Goal: Task Accomplishment & Management: Use online tool/utility

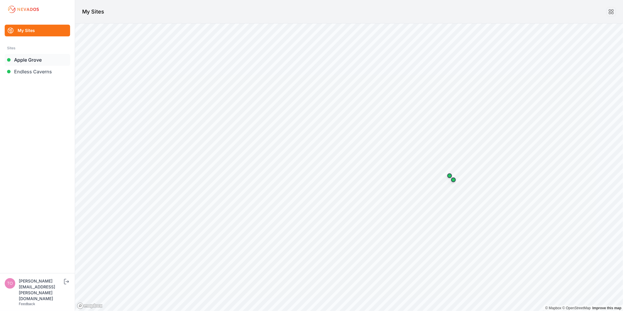
click at [33, 62] on link "Apple Grove" at bounding box center [37, 60] width 65 height 12
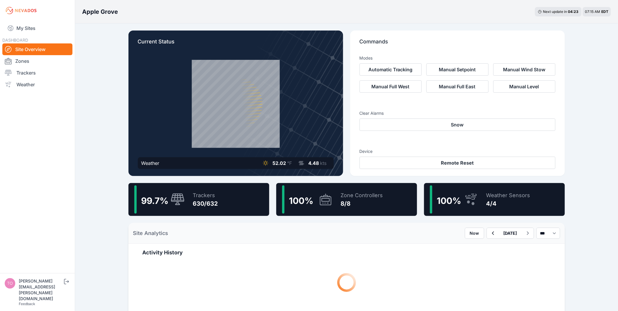
click at [219, 203] on div "99.7 % Trackers 630/632" at bounding box center [198, 199] width 141 height 33
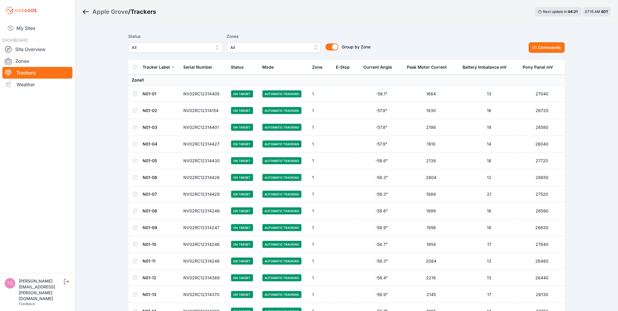
click at [159, 49] on span "All" at bounding box center [171, 47] width 79 height 7
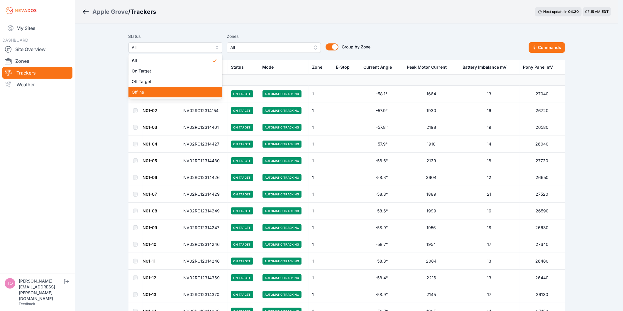
click at [154, 90] on span "Offline" at bounding box center [172, 92] width 80 height 6
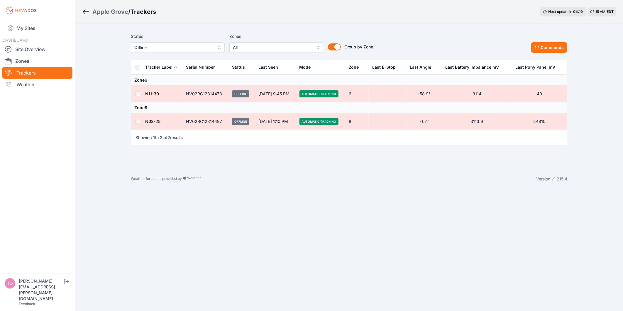
click at [156, 45] on span "Offline" at bounding box center [173, 47] width 79 height 7
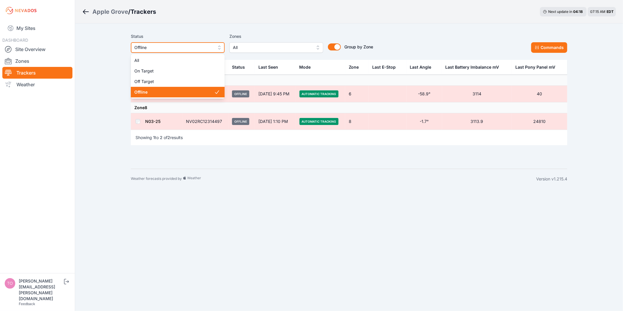
click at [156, 45] on span "Offline" at bounding box center [173, 47] width 79 height 7
click at [151, 47] on span "Offline" at bounding box center [173, 47] width 79 height 7
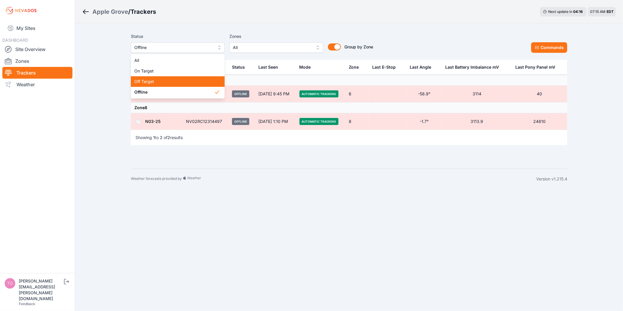
click at [151, 80] on span "Off Target" at bounding box center [174, 82] width 80 height 6
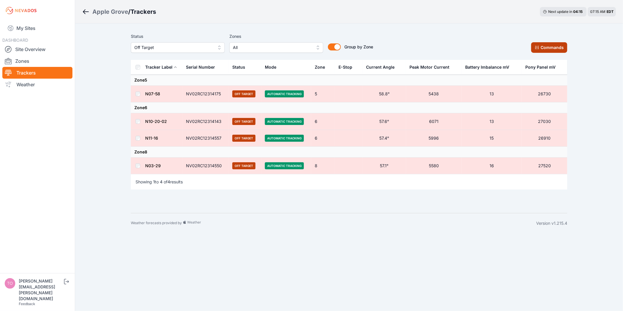
click at [560, 48] on button "Commands" at bounding box center [549, 47] width 36 height 11
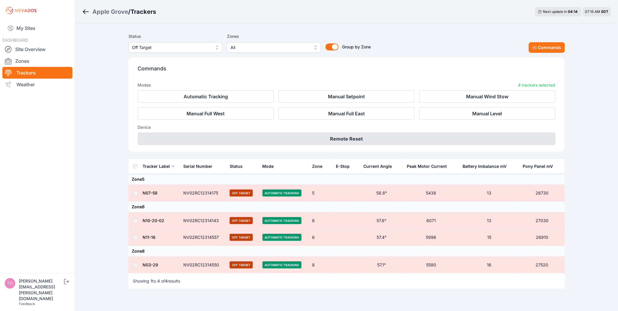
click at [432, 135] on button "Remote Reset" at bounding box center [346, 139] width 417 height 12
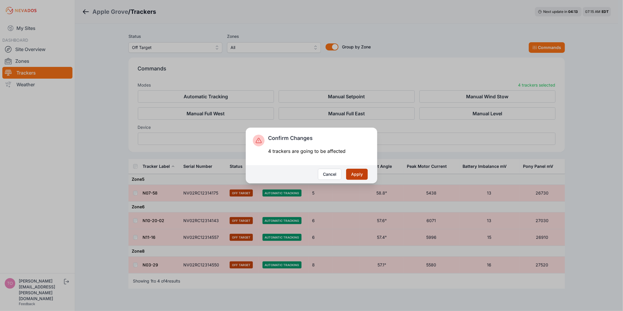
click at [362, 172] on button "Apply" at bounding box center [357, 174] width 22 height 11
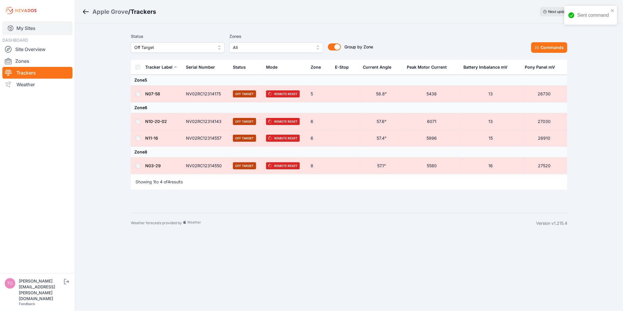
click at [25, 31] on link "My Sites" at bounding box center [37, 28] width 70 height 14
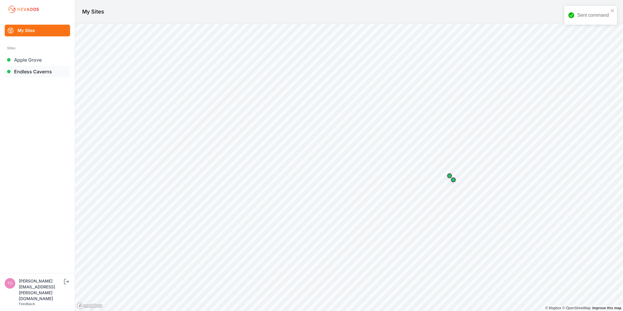
click at [35, 75] on link "Endless Caverns" at bounding box center [37, 72] width 65 height 12
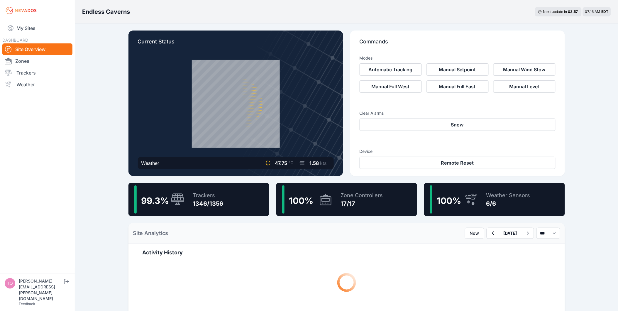
click at [221, 200] on div "1346/1356" at bounding box center [208, 203] width 30 height 8
